Goal: Check status: Check status

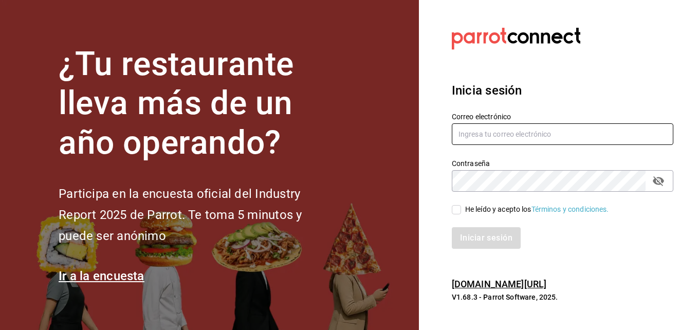
type input "[EMAIL_ADDRESS][DOMAIN_NAME]"
click at [456, 213] on input "He leído y acepto los Términos y condiciones." at bounding box center [455, 209] width 9 height 9
checkbox input "true"
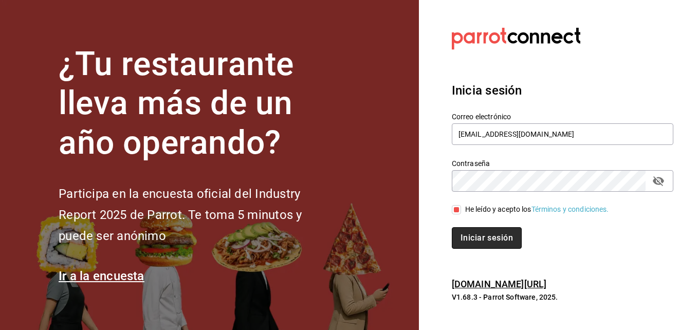
click at [472, 233] on button "Iniciar sesión" at bounding box center [486, 238] width 70 height 22
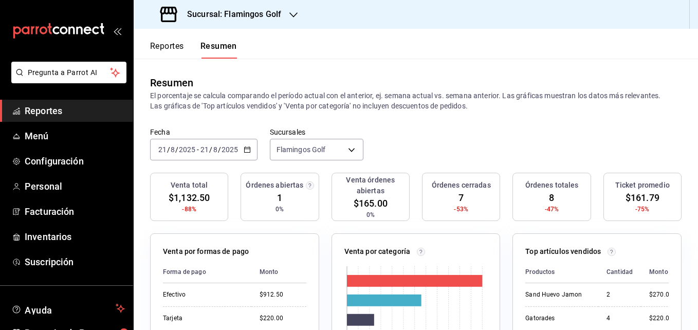
click at [294, 14] on icon "button" at bounding box center [293, 15] width 8 height 8
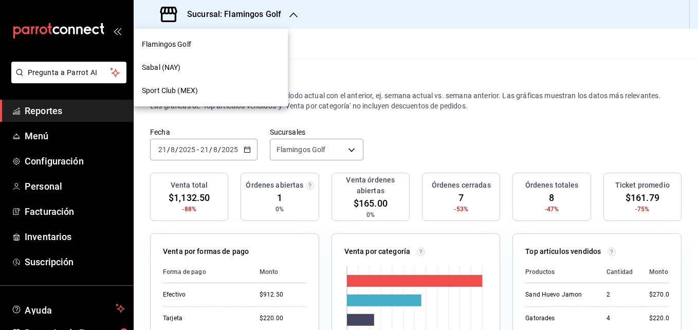
click at [176, 62] on span "Sabal (NAY)" at bounding box center [161, 67] width 39 height 11
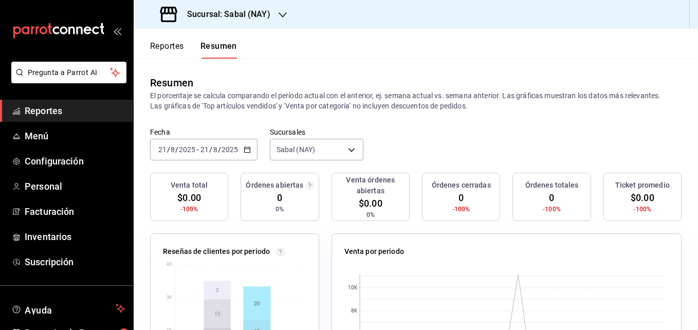
click at [169, 48] on button "Reportes" at bounding box center [167, 49] width 34 height 17
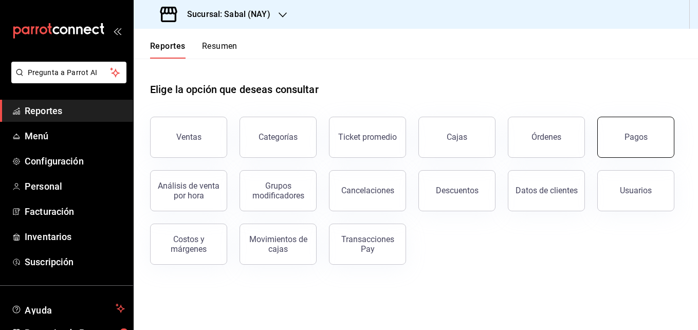
click at [643, 141] on div "Pagos" at bounding box center [635, 137] width 23 height 10
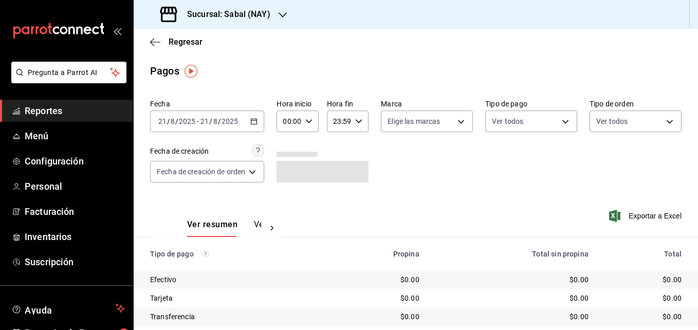
click at [256, 122] on icon "button" at bounding box center [253, 121] width 7 height 7
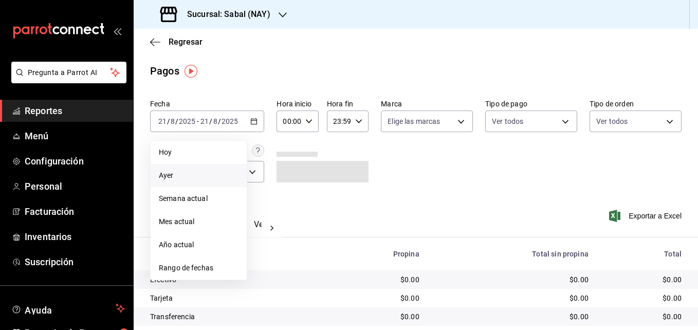
click at [167, 174] on span "Ayer" at bounding box center [199, 175] width 80 height 11
